Goal: Find specific fact: Find specific fact

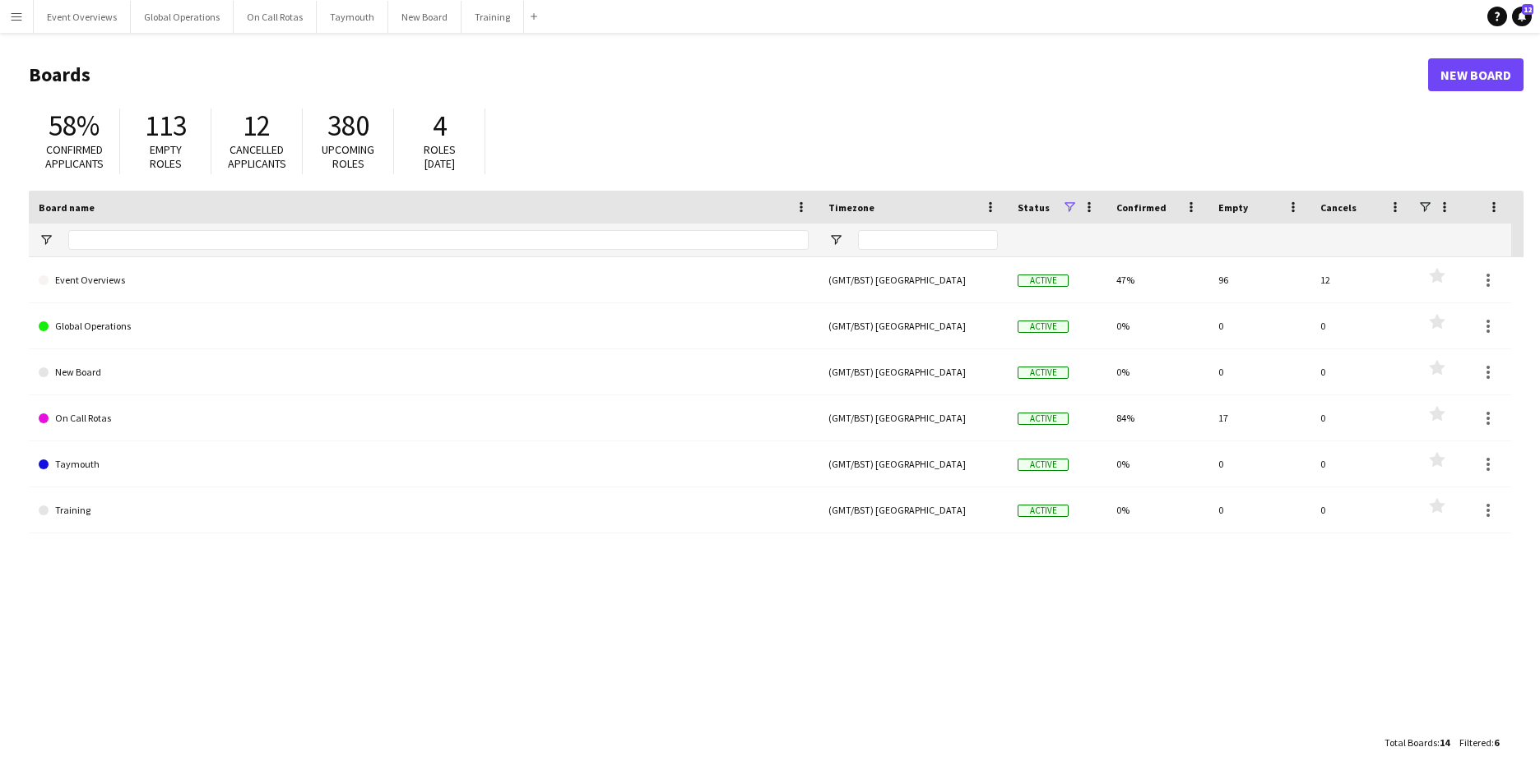
click at [21, 13] on app-icon "Menu" at bounding box center [16, 16] width 13 height 13
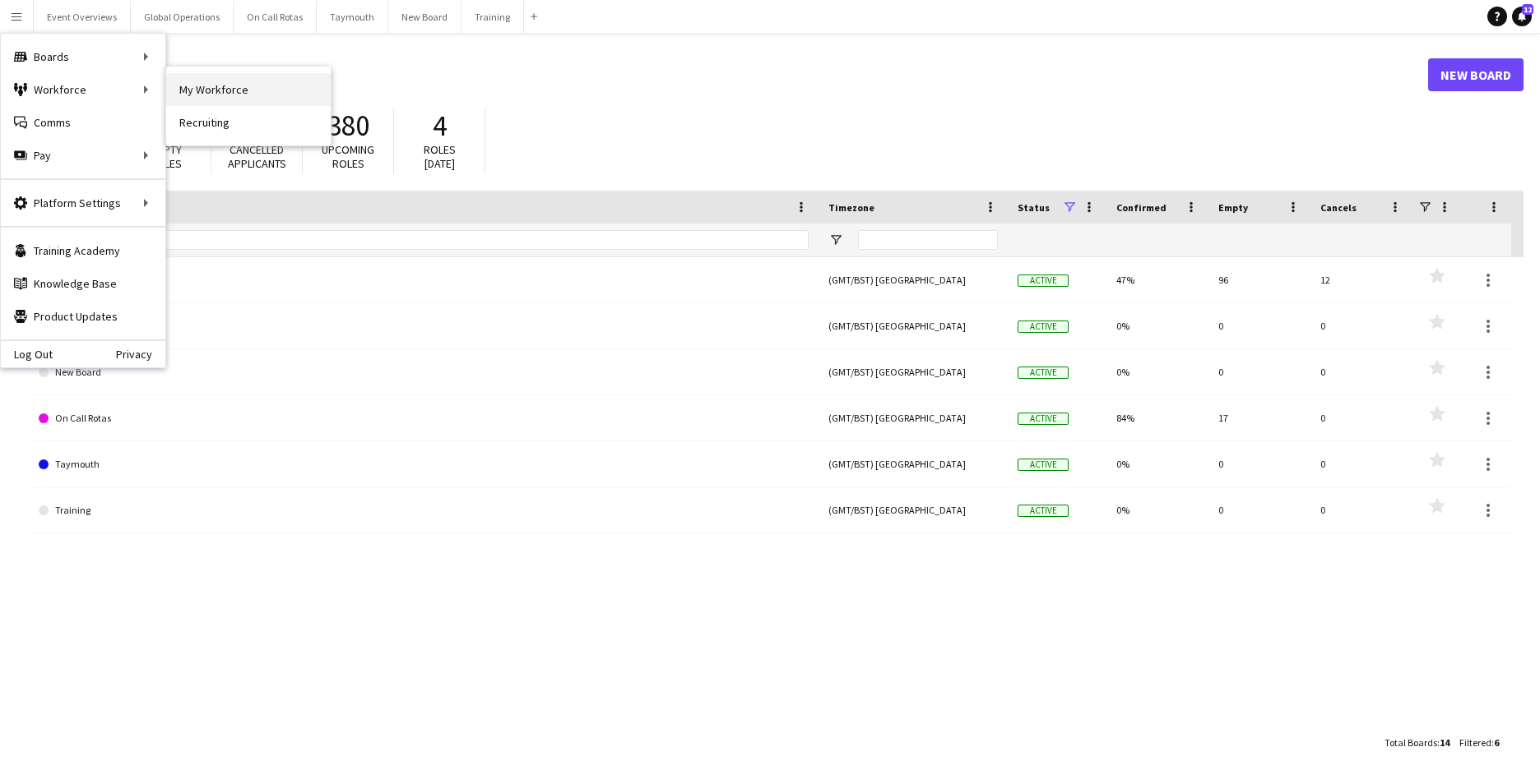
click at [303, 81] on link "My Workforce" at bounding box center [248, 90] width 164 height 33
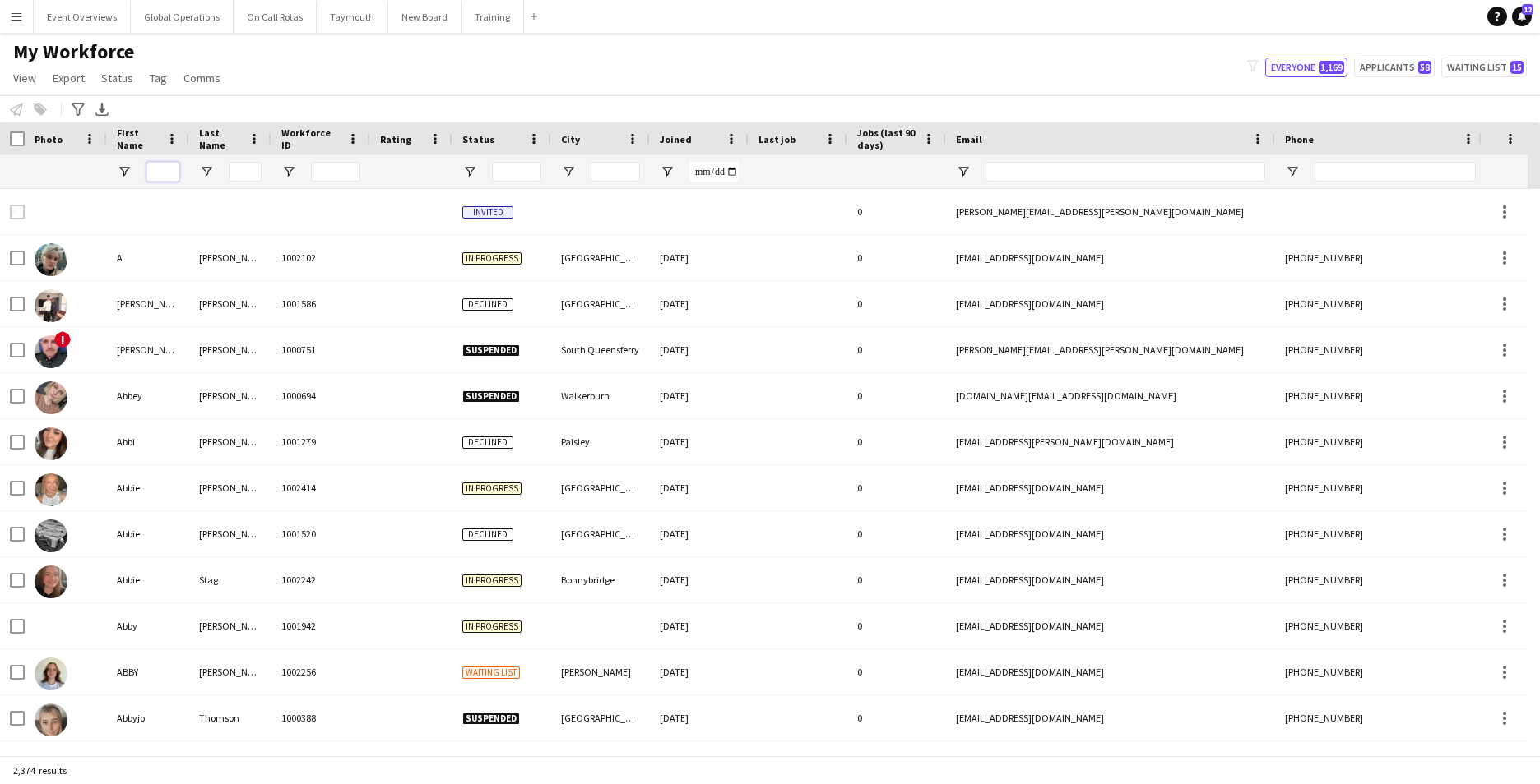
click at [159, 172] on input "First Name Filter Input" at bounding box center [163, 171] width 33 height 20
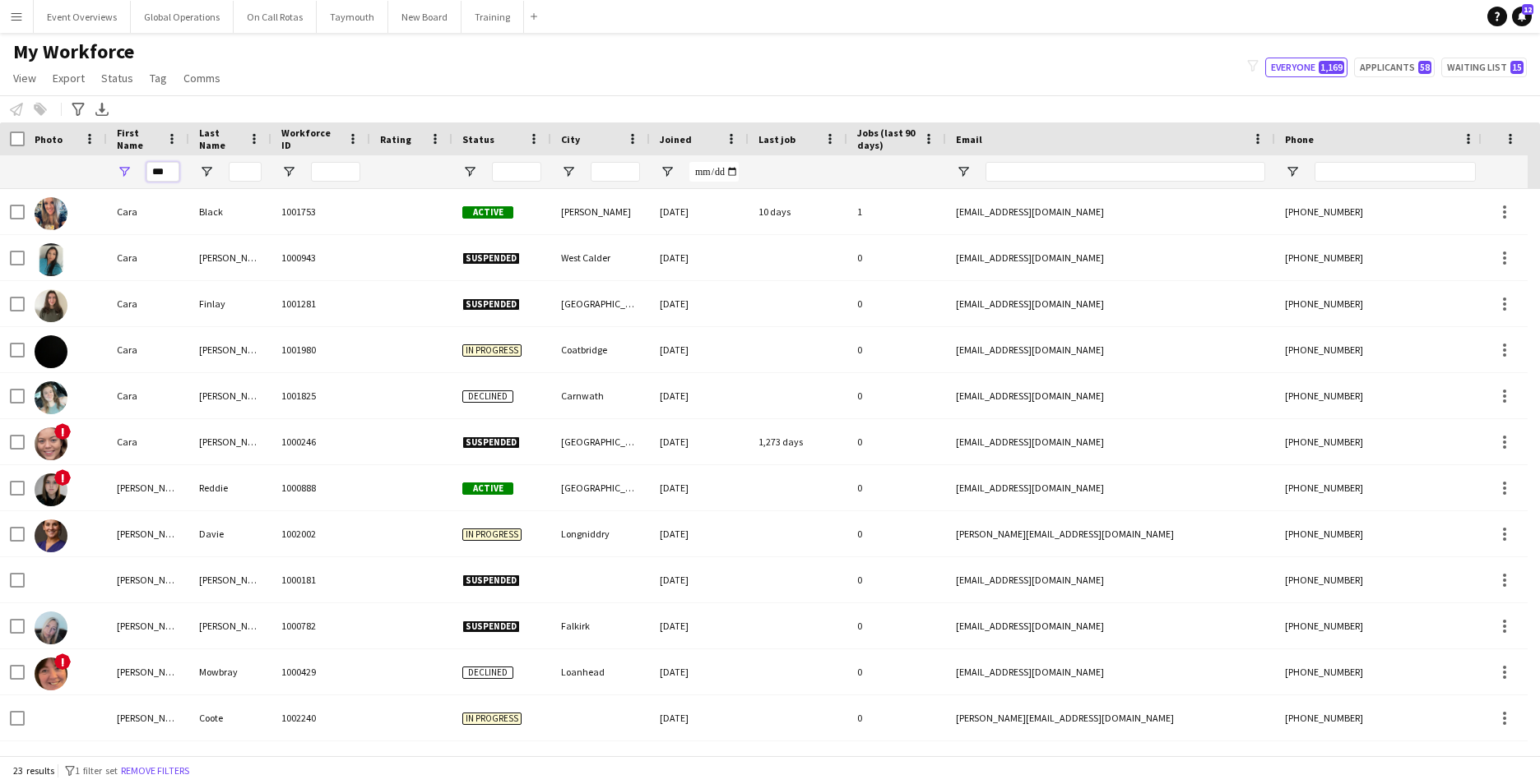
type input "***"
click at [793, 53] on div "My Workforce View Views Default view Active Staff Applications - First Aider Ap…" at bounding box center [770, 67] width 1540 height 56
click at [240, 173] on input "Last Name Filter Input" at bounding box center [245, 171] width 33 height 20
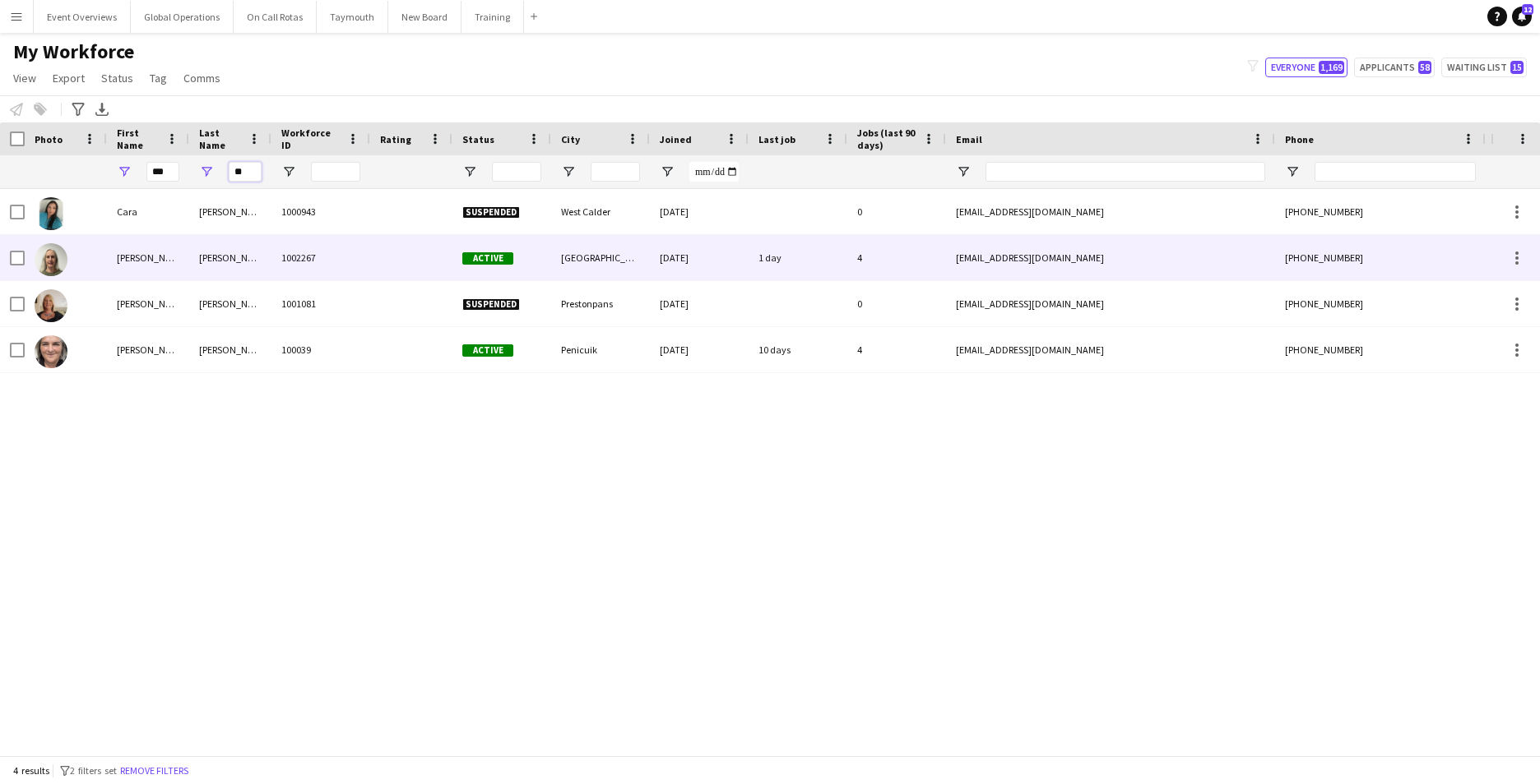
type input "**"
click at [137, 255] on div "[PERSON_NAME]" at bounding box center [148, 258] width 82 height 45
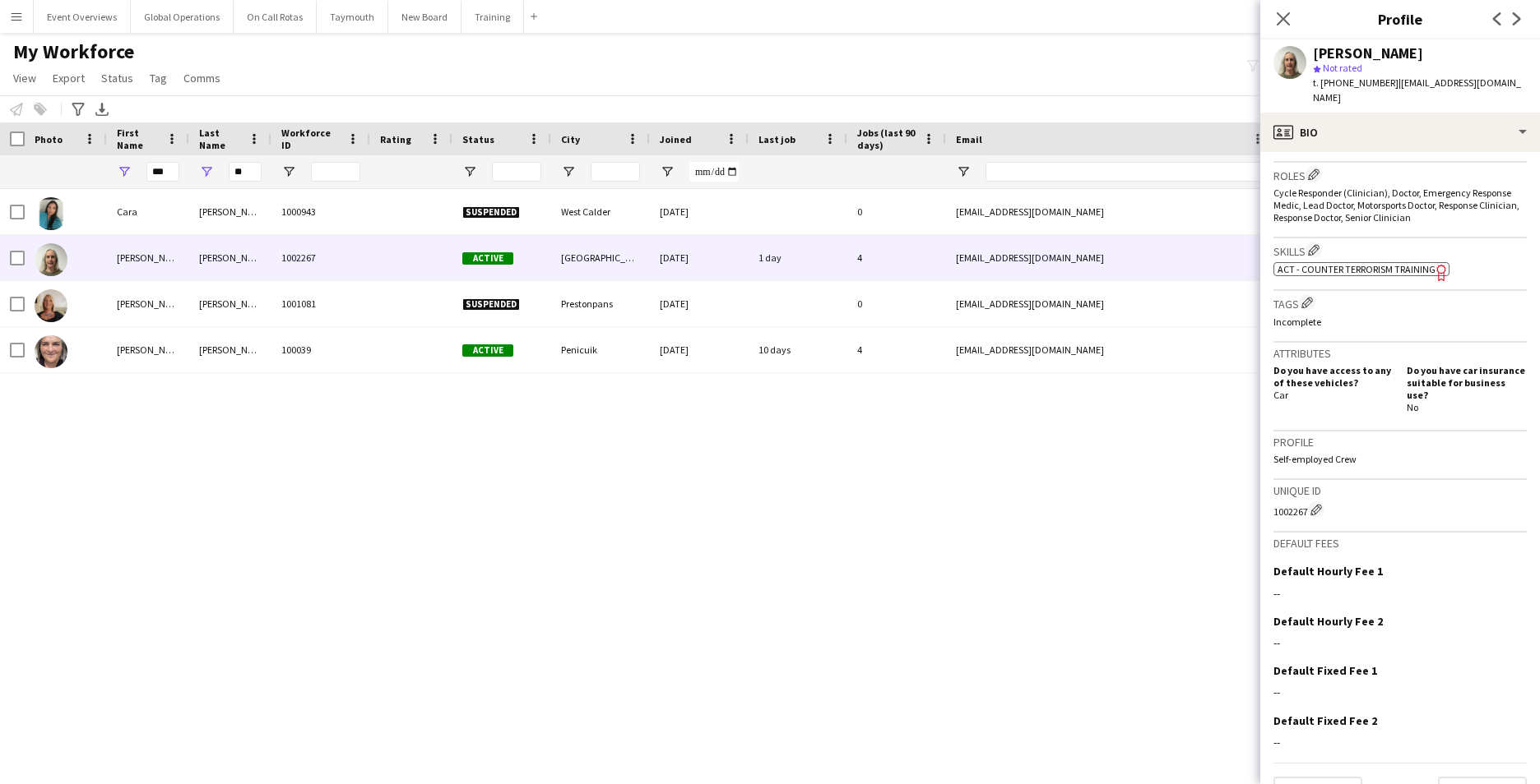
scroll to position [538, 0]
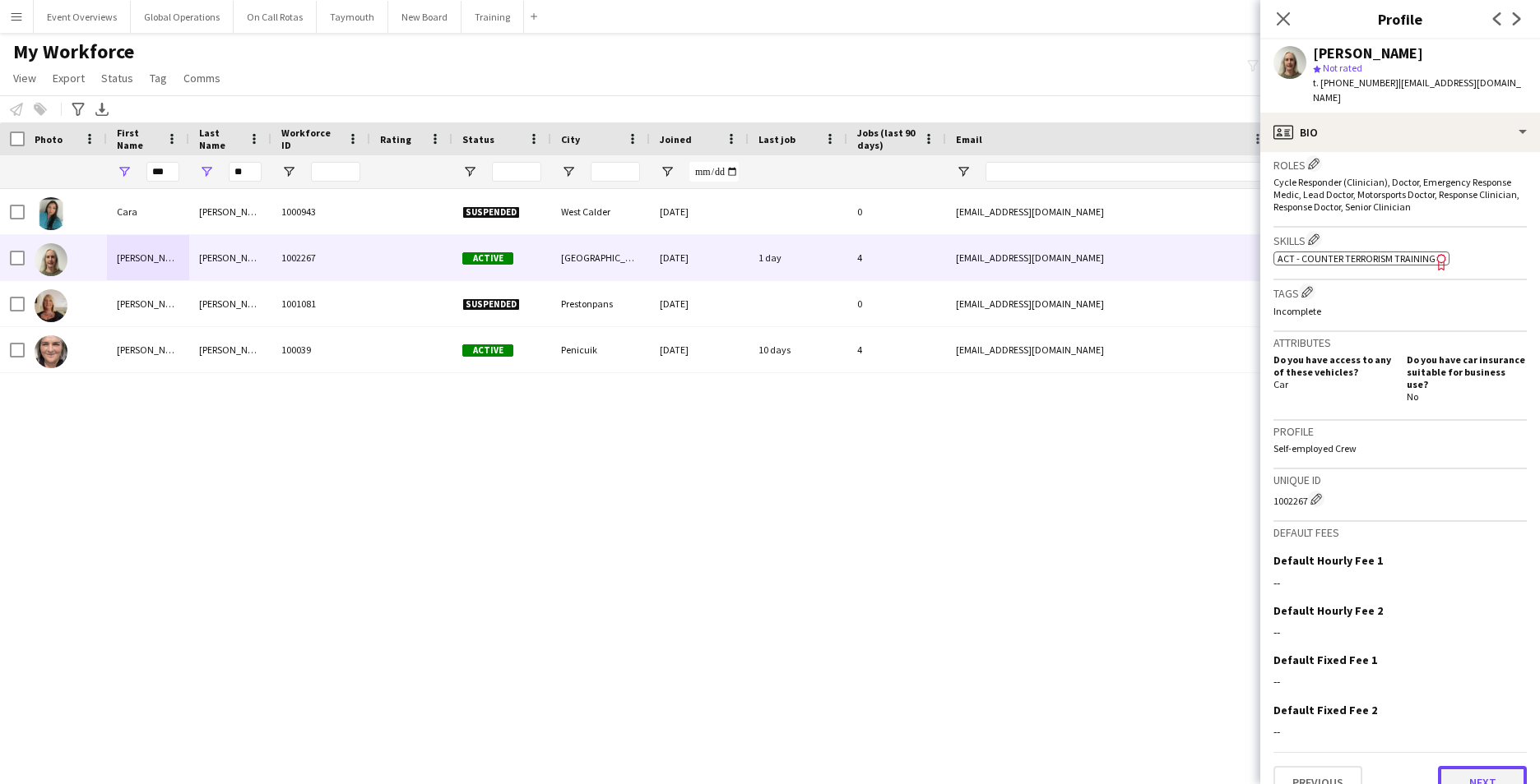
click at [1481, 767] on button "Next" at bounding box center [1482, 783] width 89 height 33
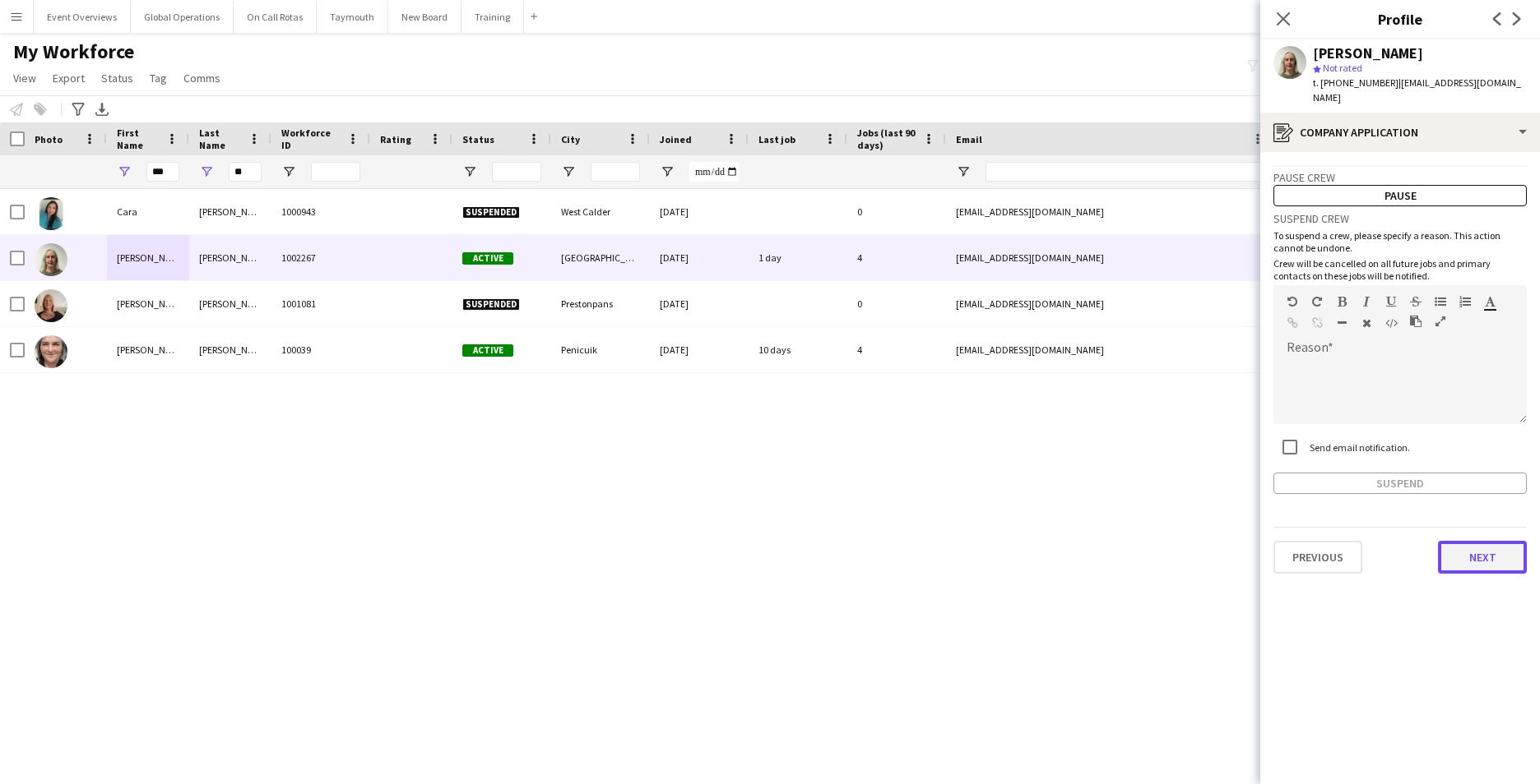
click at [1471, 541] on button "Next" at bounding box center [1482, 558] width 89 height 33
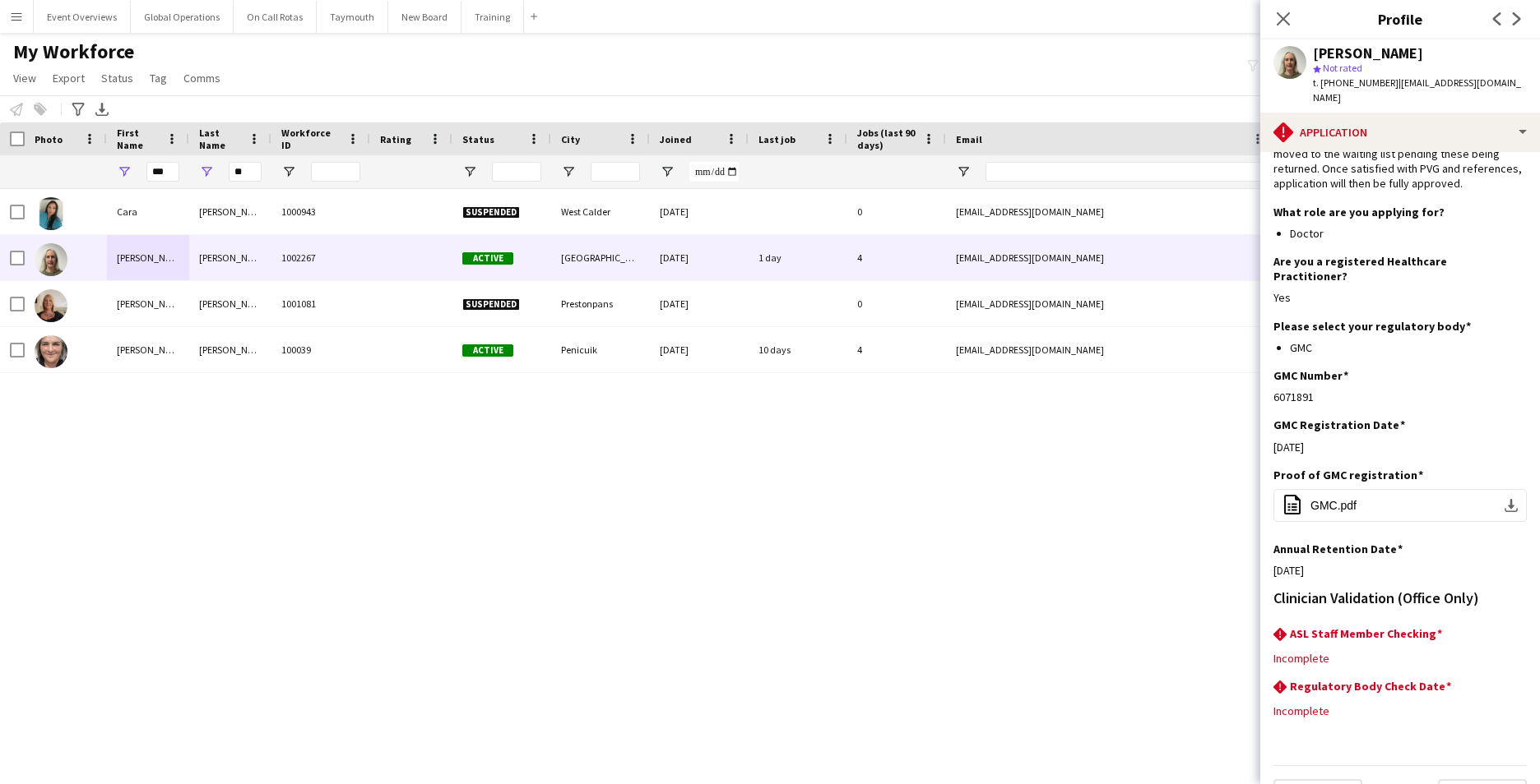
scroll to position [134, 0]
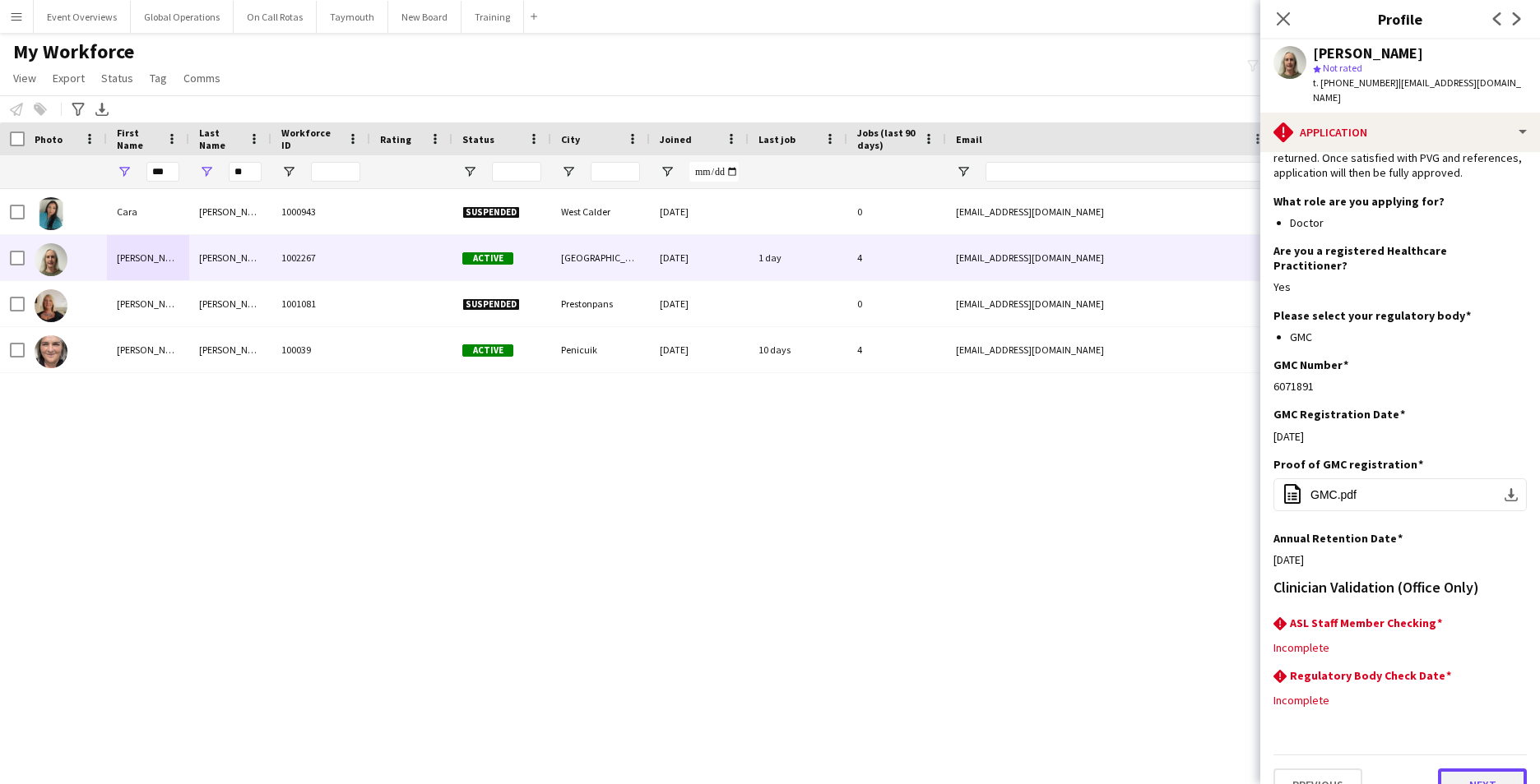
click at [1459, 768] on button "Next" at bounding box center [1482, 785] width 89 height 33
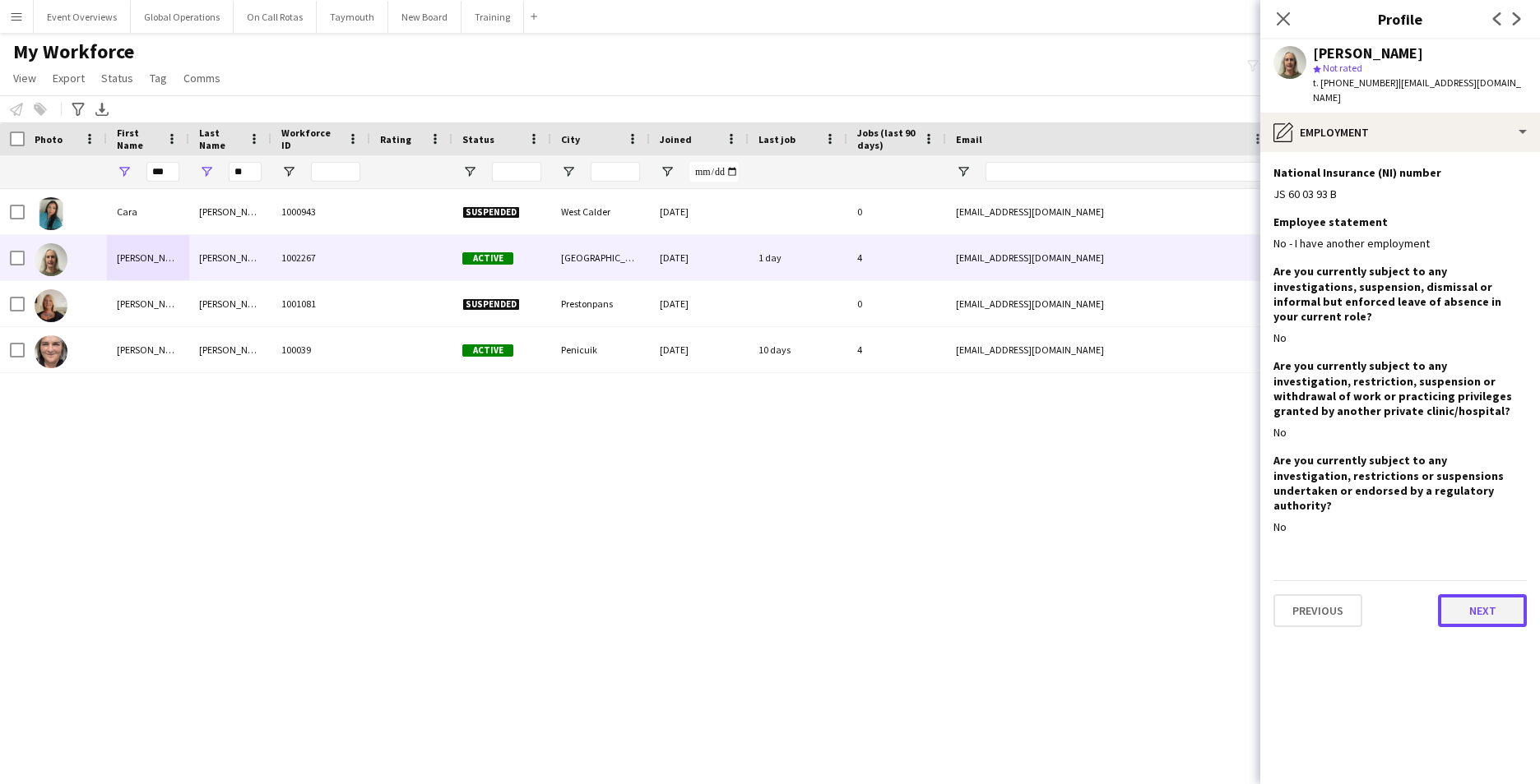
click at [1475, 594] on button "Next" at bounding box center [1482, 611] width 89 height 33
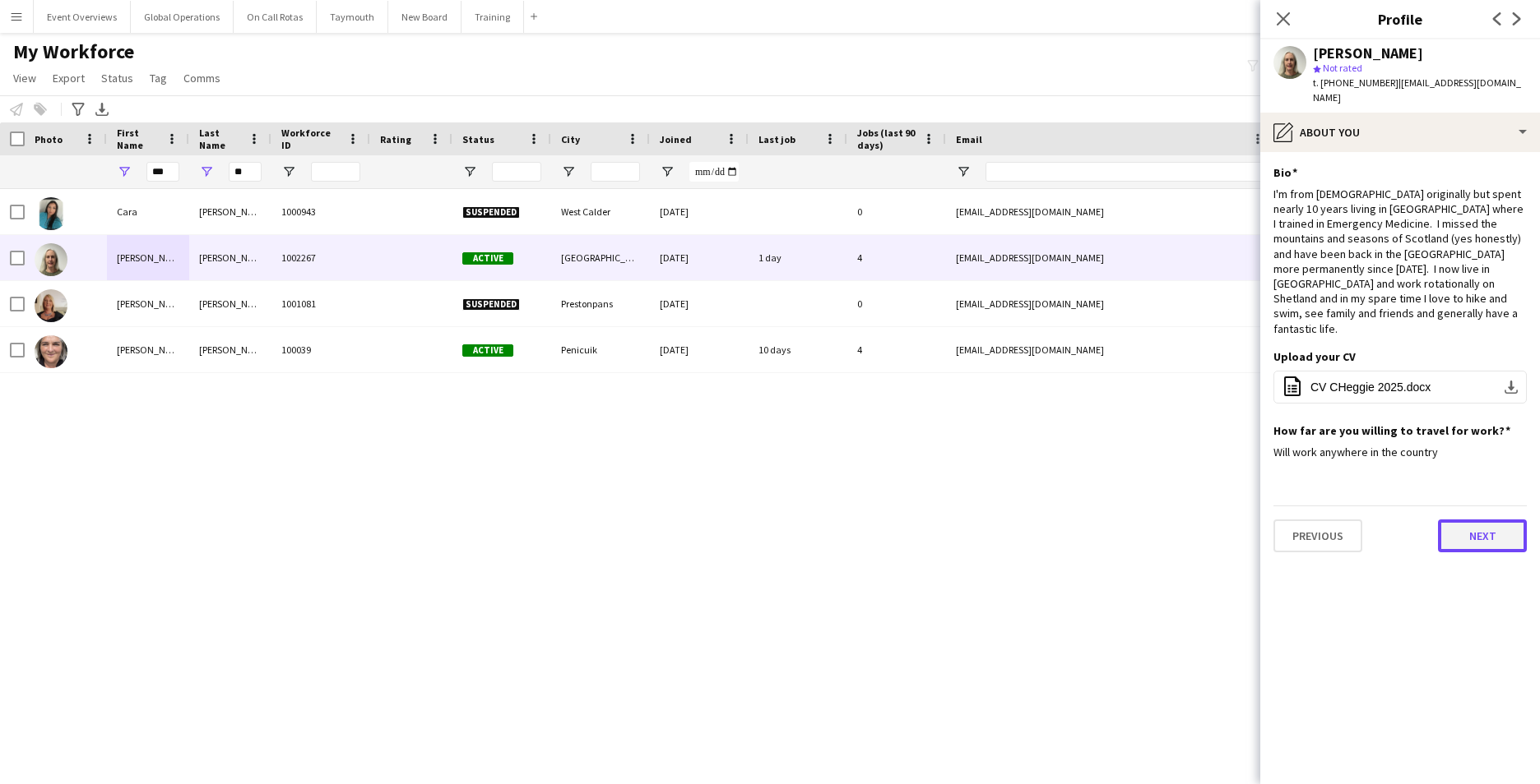
click at [1467, 519] on button "Next" at bounding box center [1482, 536] width 89 height 33
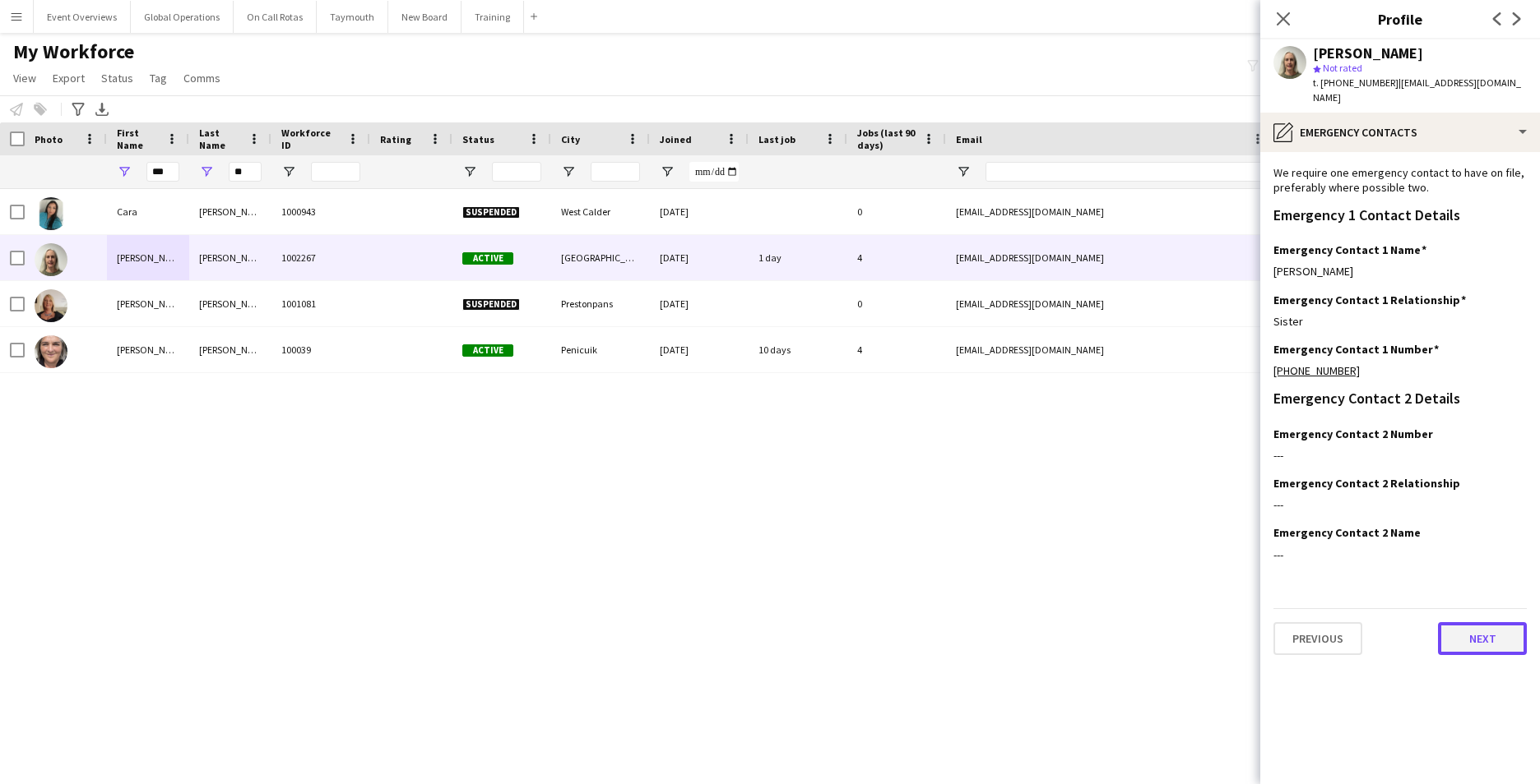
click at [1470, 628] on button "Next" at bounding box center [1482, 639] width 89 height 33
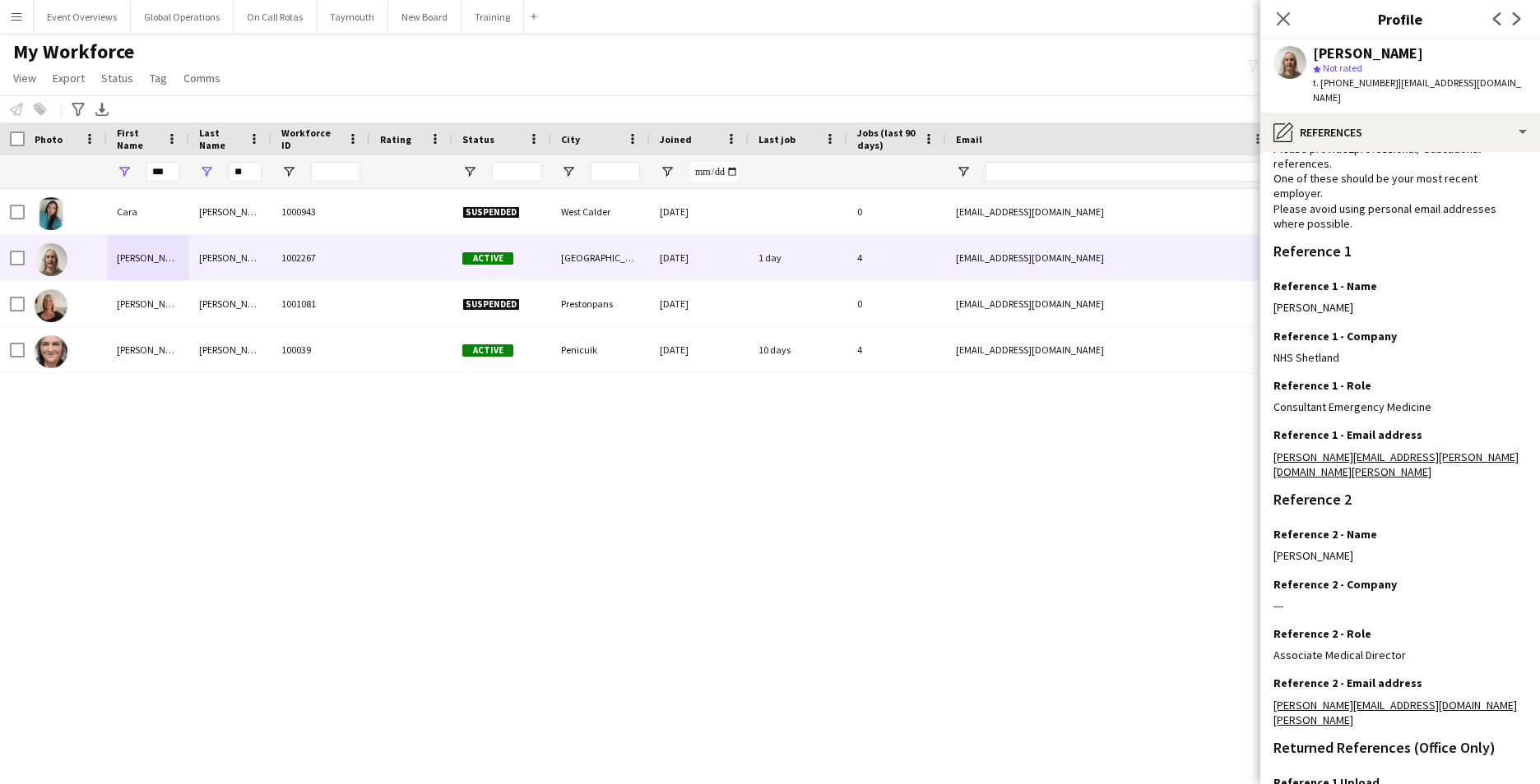
scroll to position [197, 0]
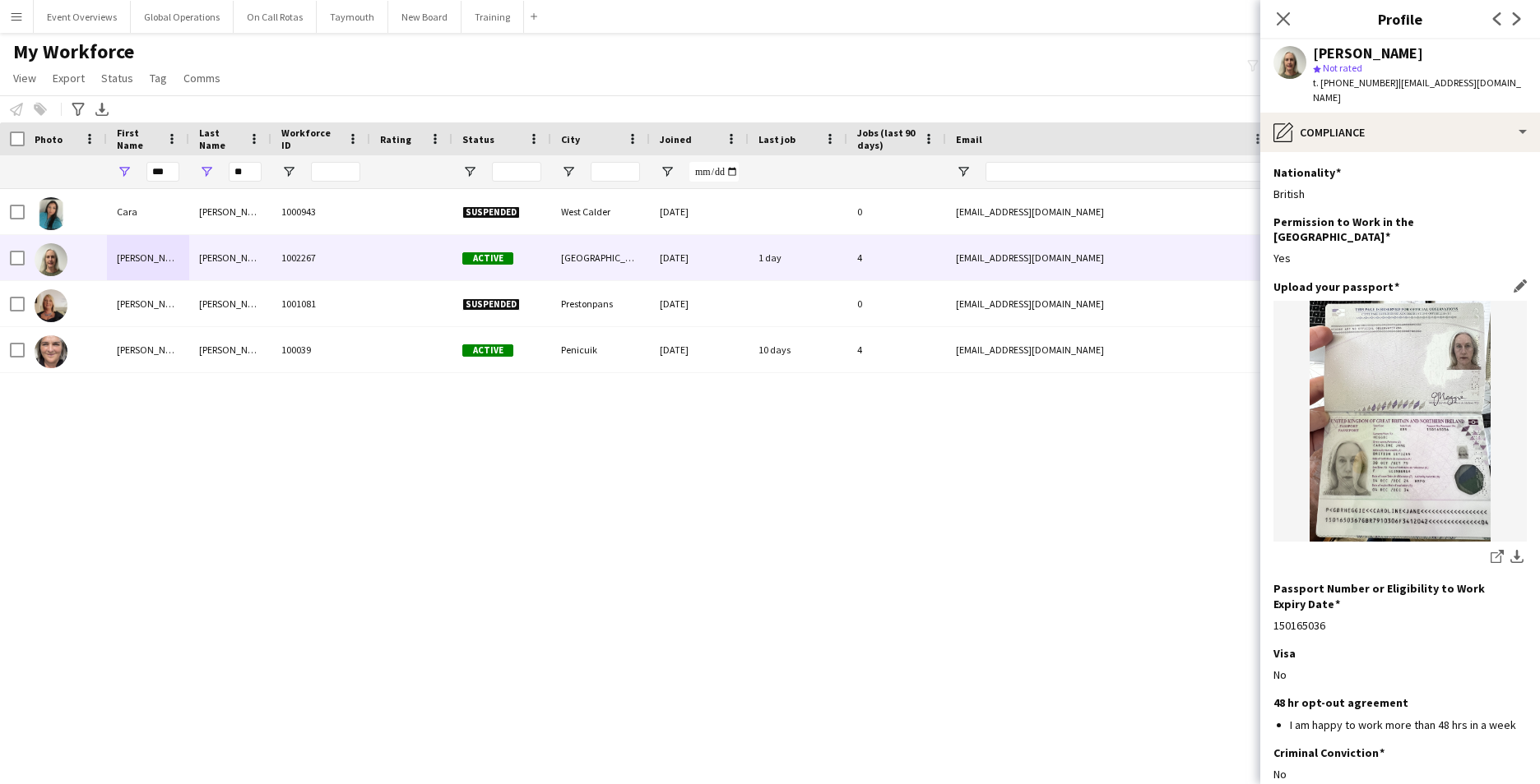
click at [1397, 424] on img at bounding box center [1400, 421] width 254 height 241
click at [1490, 550] on icon "share-external-link-1" at bounding box center [1496, 556] width 13 height 13
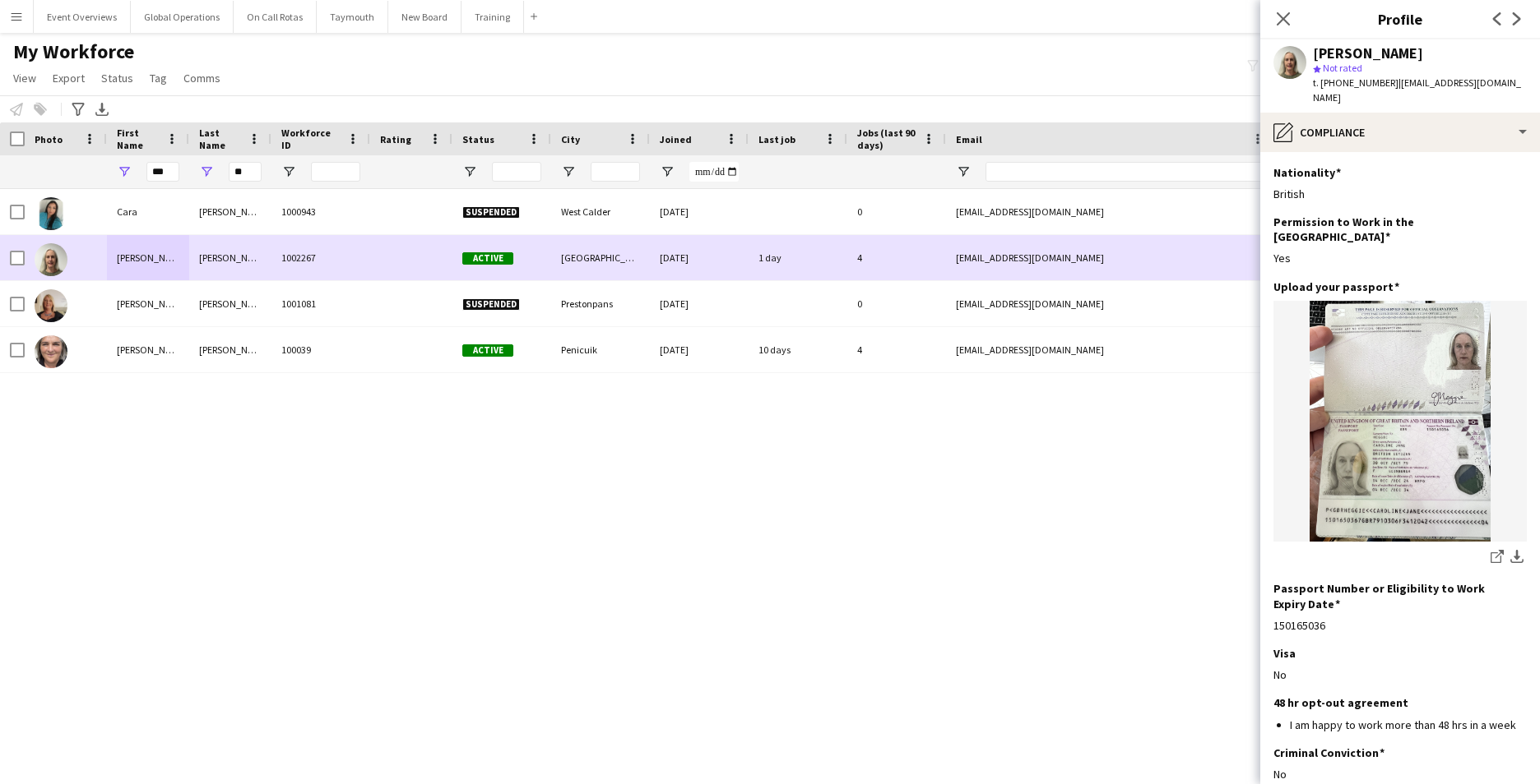
click at [139, 255] on div "[PERSON_NAME]" at bounding box center [148, 258] width 82 height 45
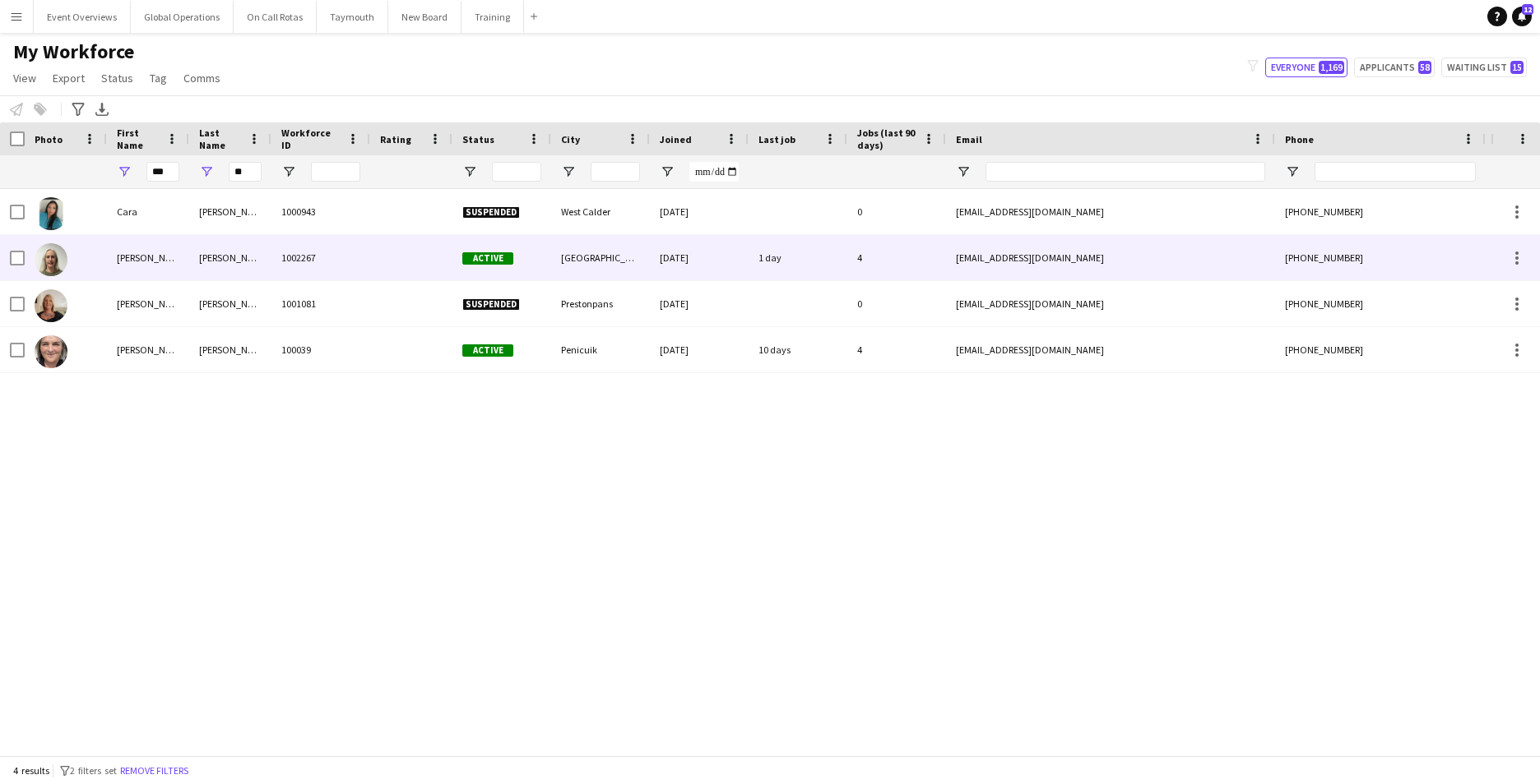
click at [139, 255] on div "[PERSON_NAME]" at bounding box center [148, 258] width 82 height 45
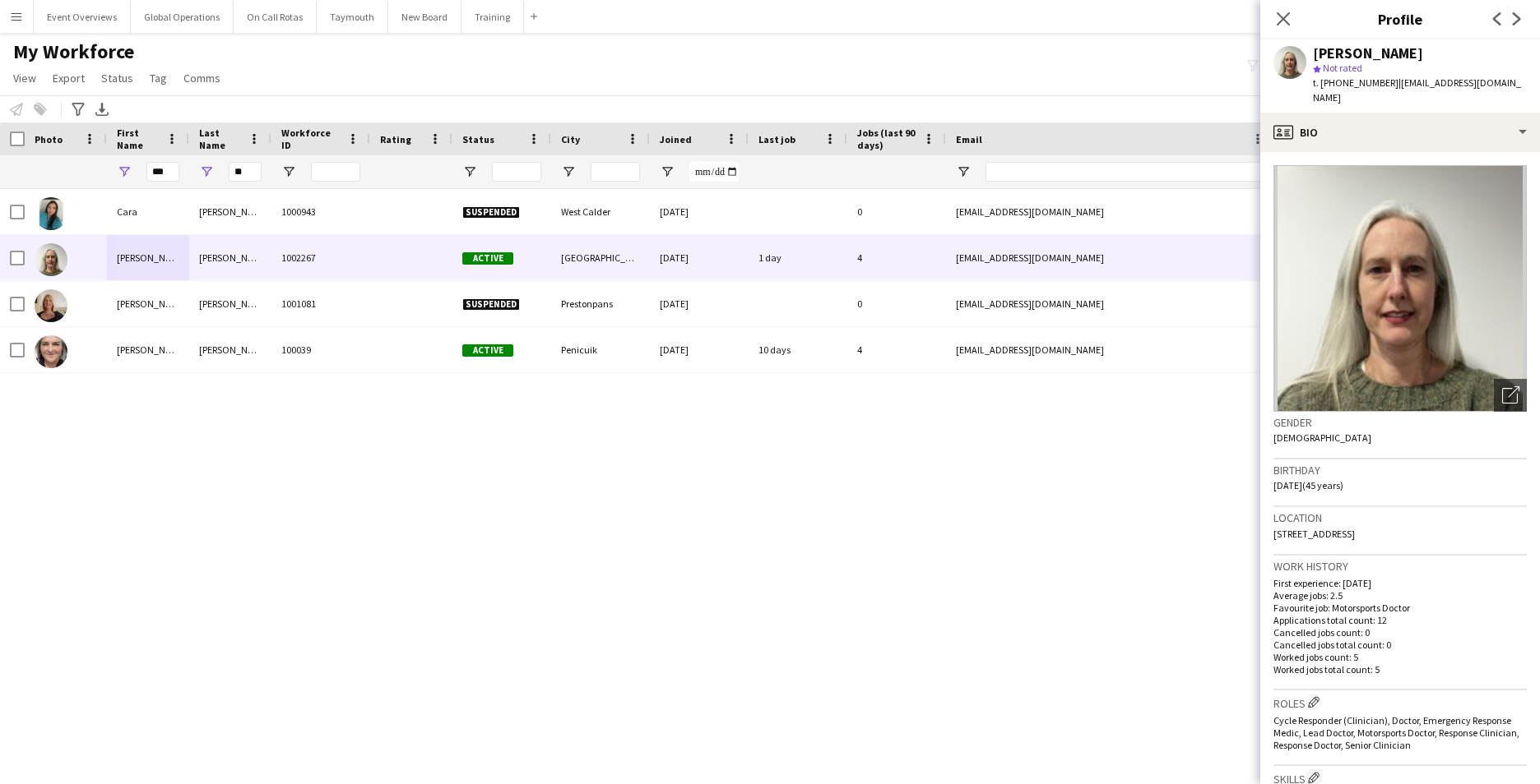
drag, startPoint x: 1446, startPoint y: 517, endPoint x: 1348, endPoint y: 521, distance: 98.1
click at [1348, 521] on div "Location [STREET_ADDRESS]" at bounding box center [1400, 531] width 254 height 48
drag, startPoint x: 1348, startPoint y: 521, endPoint x: 1380, endPoint y: 542, distance: 38.3
click at [1380, 556] on div "Work history First experience: [DATE] Average jobs: 2.5 Favourite job: Motorspo…" at bounding box center [1400, 623] width 254 height 135
drag, startPoint x: 1351, startPoint y: 520, endPoint x: 1275, endPoint y: 521, distance: 76.0
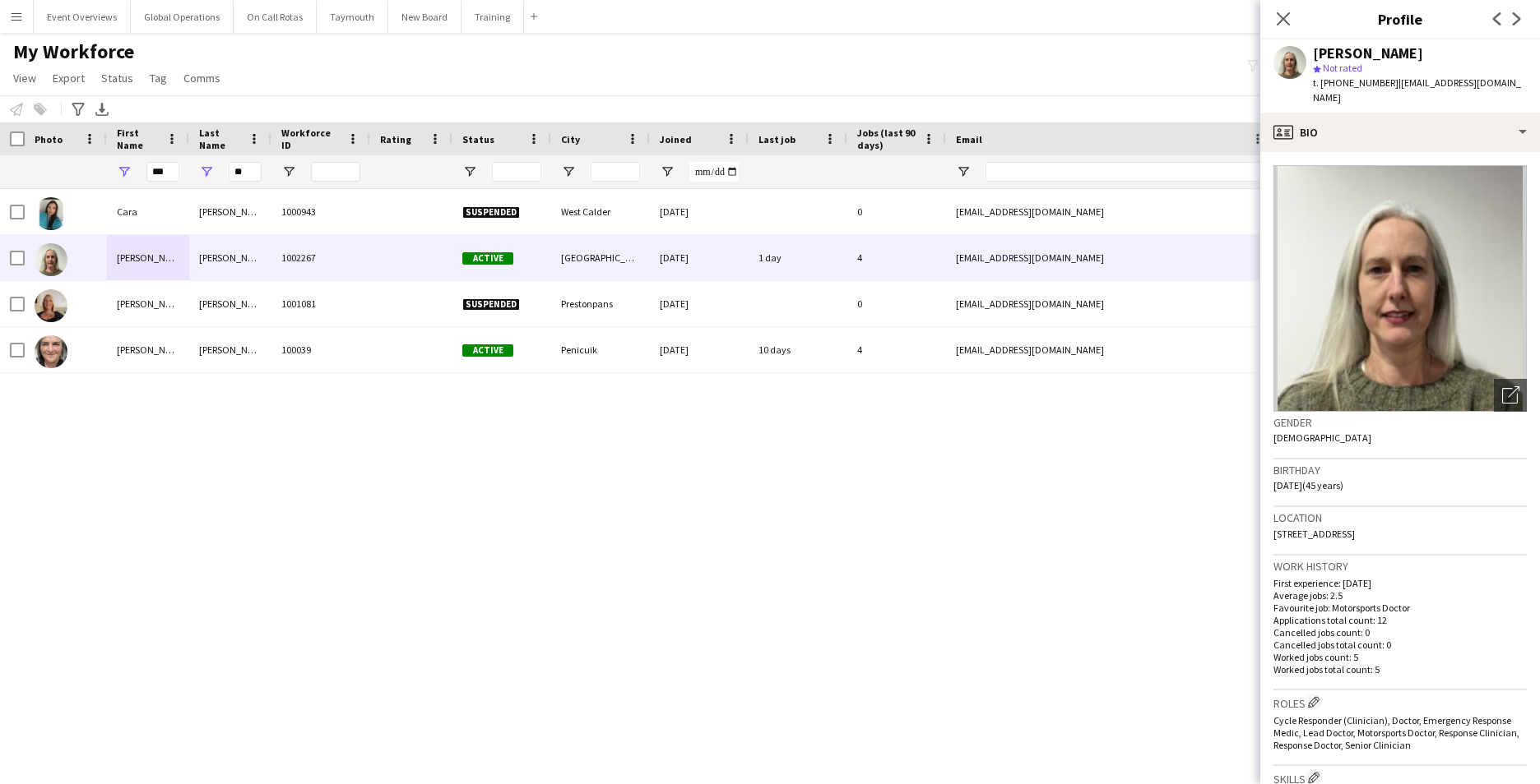
click at [1275, 528] on span "[STREET_ADDRESS]" at bounding box center [1314, 534] width 81 height 12
copy span "[STREET_ADDRESS]"
click at [1446, 522] on div "Location [STREET_ADDRESS]" at bounding box center [1400, 531] width 254 height 48
drag, startPoint x: 1436, startPoint y: 517, endPoint x: 1418, endPoint y: 515, distance: 18.1
click at [1355, 528] on span "[STREET_ADDRESS]" at bounding box center [1314, 534] width 81 height 12
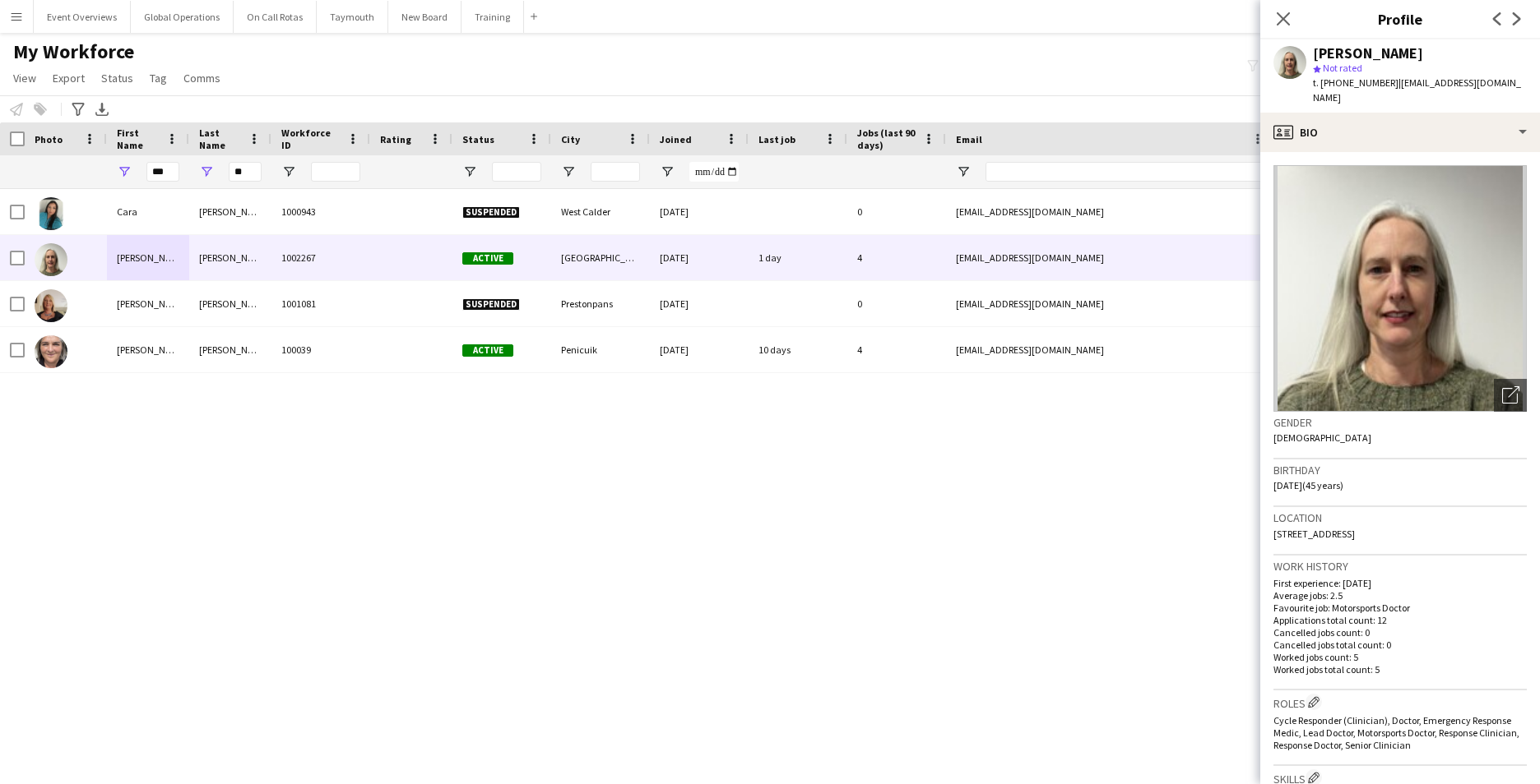
drag, startPoint x: 1418, startPoint y: 515, endPoint x: 1444, endPoint y: 519, distance: 26.3
click at [1444, 519] on div "Location [STREET_ADDRESS]" at bounding box center [1400, 531] width 254 height 48
drag, startPoint x: 1439, startPoint y: 519, endPoint x: 1406, endPoint y: 518, distance: 33.0
click at [1406, 518] on div "Location [STREET_ADDRESS]" at bounding box center [1400, 531] width 254 height 48
drag, startPoint x: 1406, startPoint y: 518, endPoint x: 1416, endPoint y: 520, distance: 10.2
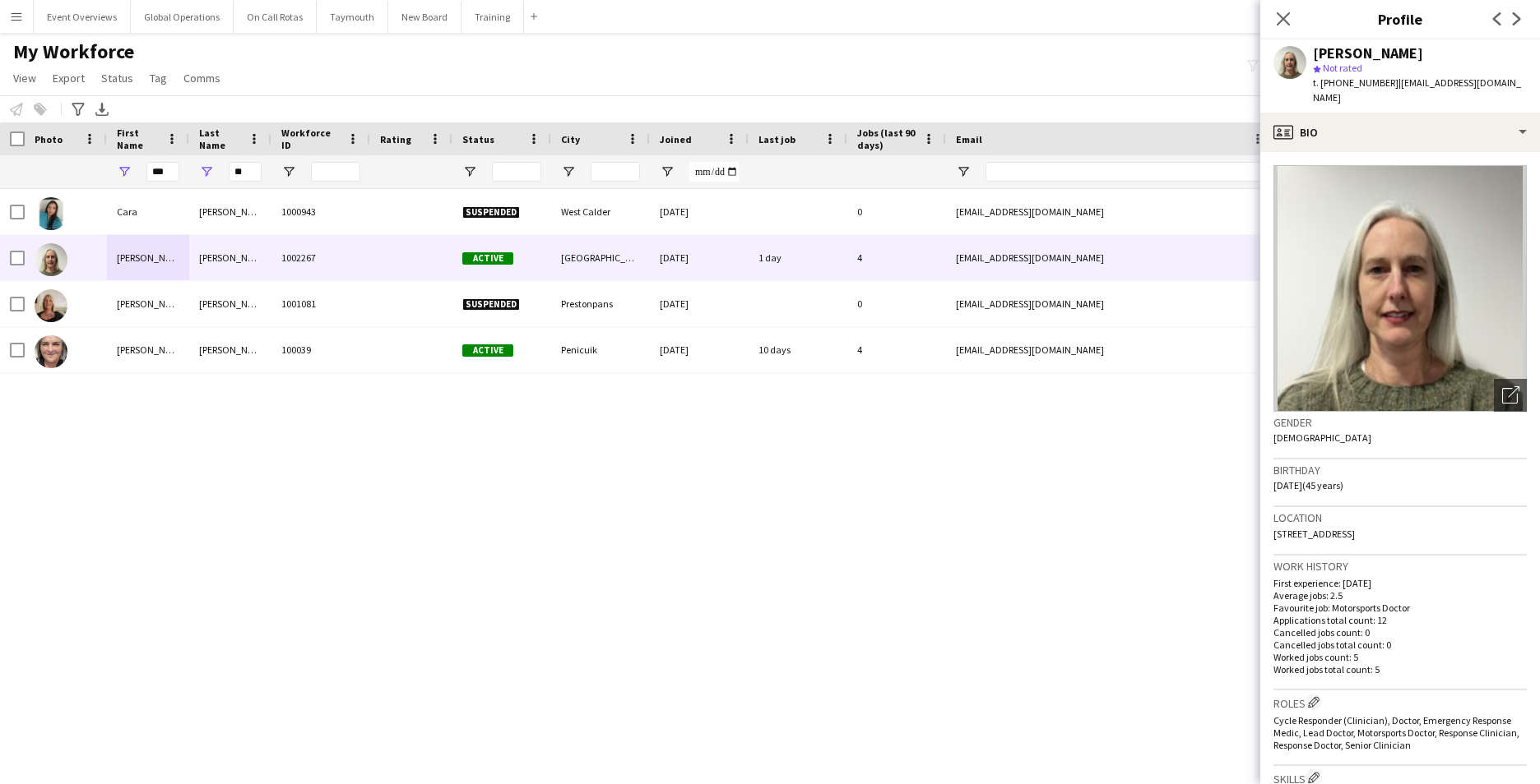
copy span "EH7 4DS"
